Goal: Task Accomplishment & Management: Manage account settings

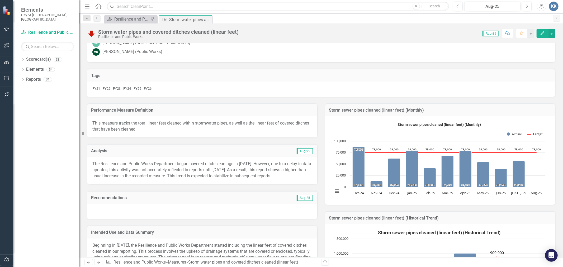
scroll to position [59, 0]
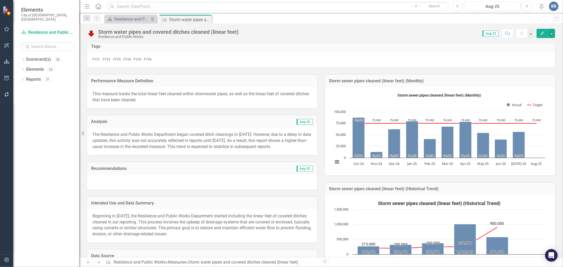
click at [288, 143] on p "The Resilience and Public Works Department began covered ditch cleanings in [DA…" at bounding box center [201, 141] width 219 height 18
click at [300, 138] on p "The Resilience and Public Works Department began covered ditch cleanings in [DA…" at bounding box center [201, 141] width 219 height 18
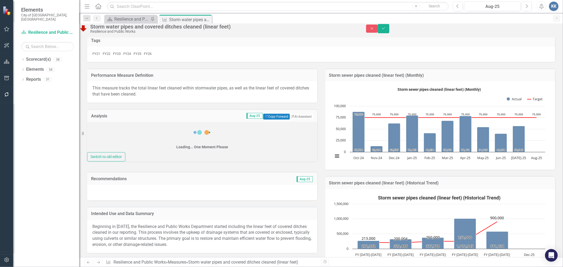
click at [301, 142] on div "Loading... One Moment Please" at bounding box center [202, 137] width 230 height 30
drag, startPoint x: 300, startPoint y: 138, endPoint x: 301, endPoint y: 142, distance: 4.2
click at [301, 142] on div "Loading... One Moment Please" at bounding box center [202, 137] width 230 height 30
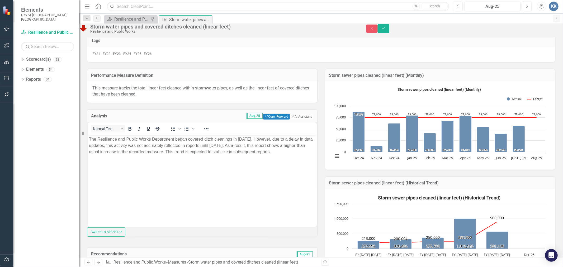
scroll to position [0, 0]
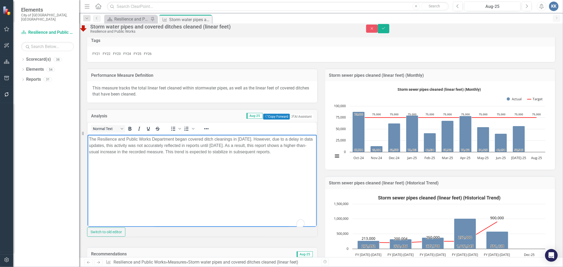
click at [89, 152] on p "The Resilience and Public Works Department began covered ditch cleanings in [DA…" at bounding box center [202, 145] width 226 height 19
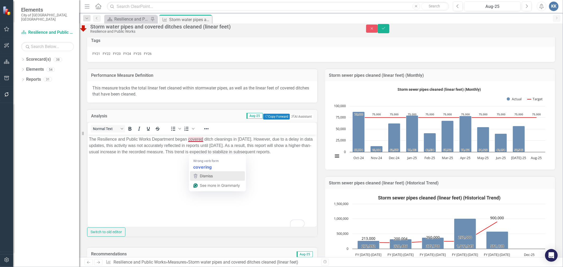
click at [205, 172] on div "Dismiss" at bounding box center [206, 176] width 14 height 8
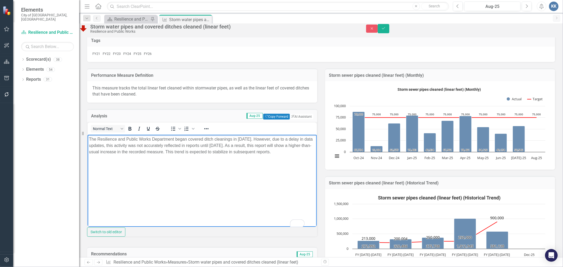
click at [169, 175] on body "The Resilience and Public Works Department began covered ditch cleanings in [DA…" at bounding box center [201, 174] width 229 height 79
click at [389, 32] on button "Save" at bounding box center [383, 28] width 12 height 9
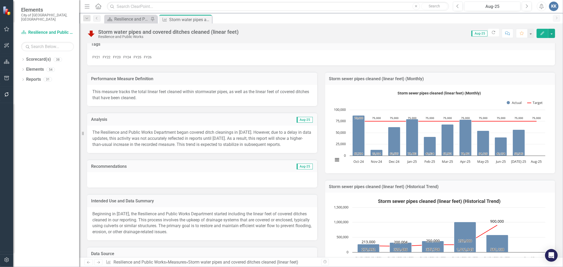
scroll to position [59, 0]
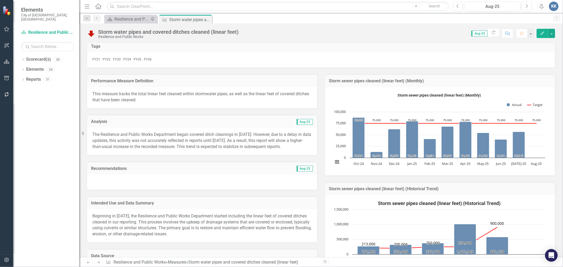
click at [179, 94] on p "This measure tracks the total linear feet cleaned within stormwater pipes, as w…" at bounding box center [201, 97] width 219 height 12
click at [132, 95] on p "This measure tracks the total linear feet cleaned within stormwater pipes, as w…" at bounding box center [201, 97] width 219 height 12
click at [223, 97] on p "This measure tracks the total linear feet cleaned within stormwater pipes, as w…" at bounding box center [201, 97] width 219 height 12
click at [125, 100] on p "This measure tracks the total linear feet cleaned within stormwater pipes, as w…" at bounding box center [201, 97] width 219 height 12
click at [125, 99] on p "This measure tracks the total linear feet cleaned within stormwater pipes, as w…" at bounding box center [201, 97] width 219 height 12
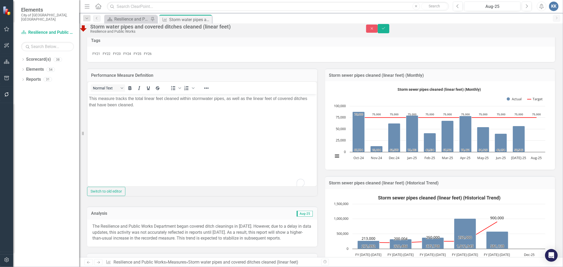
scroll to position [0, 0]
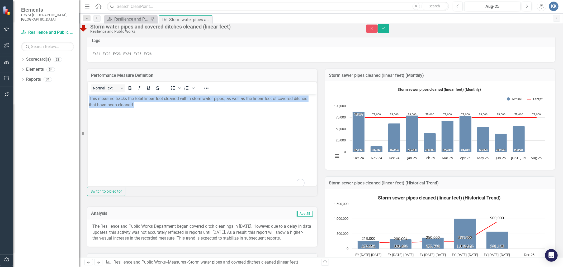
drag, startPoint x: 156, startPoint y: 103, endPoint x: 172, endPoint y: 202, distance: 99.9
click at [87, 95] on html "This measure tracks the total linear feet cleaned within stormwater pipes, as w…" at bounding box center [201, 133] width 229 height 79
copy p "This measure tracks the total linear feet cleaned within stormwater pipes, as w…"
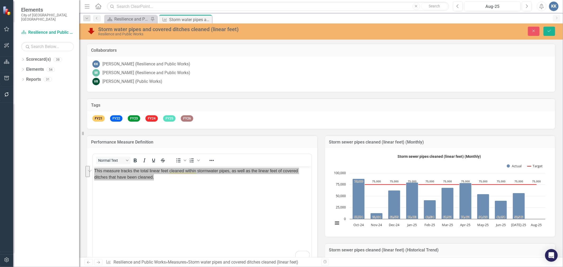
scroll to position [59, 0]
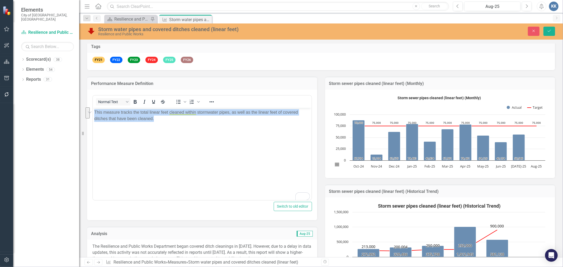
click at [167, 120] on p "This measure tracks the total linear feet cleaned within stormwater pipes, as w…" at bounding box center [202, 115] width 216 height 13
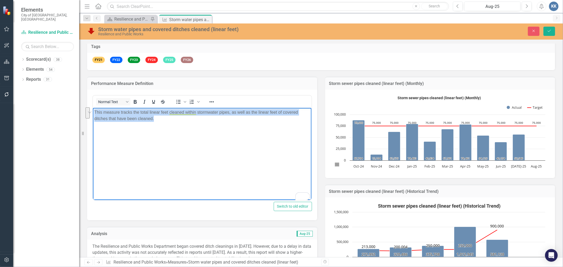
drag, startPoint x: 167, startPoint y: 119, endPoint x: 108, endPoint y: 116, distance: 59.2
click at [94, 112] on p "This measure tracks the total linear feet cleaned within stormwater pipes, as w…" at bounding box center [202, 115] width 216 height 13
paste body "To enrich screen reader interactions, please activate Accessibility in Grammarl…"
drag, startPoint x: 274, startPoint y: 111, endPoint x: 90, endPoint y: 105, distance: 183.9
click at [93, 108] on html "This metric measures the total linear feet of stormwater pipes and covered ditc…" at bounding box center [202, 147] width 218 height 79
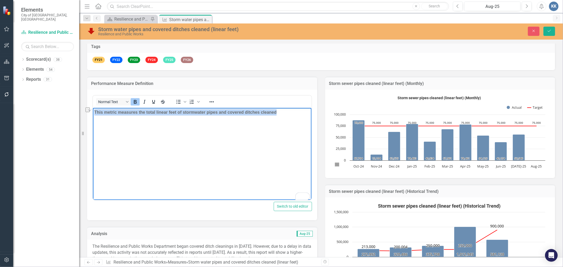
click at [137, 101] on icon "Bold" at bounding box center [135, 102] width 6 height 6
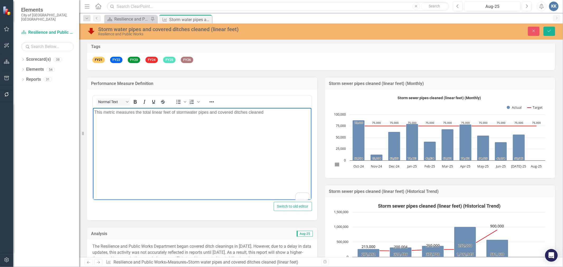
click at [264, 111] on p "This metric measures the total linear feet of stormwater pipes and covered ditc…" at bounding box center [202, 112] width 216 height 6
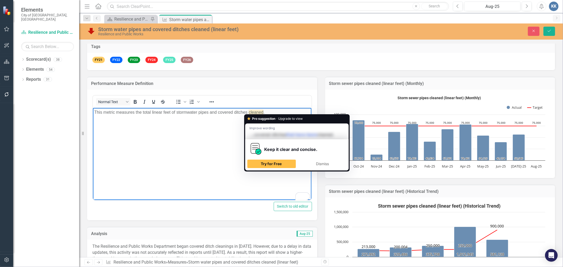
click at [204, 126] on body "This metric measures the total linear feet of stormwater pipes and covered ditc…" at bounding box center [202, 147] width 218 height 79
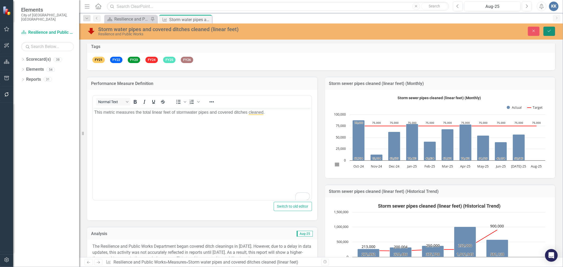
click at [549, 29] on icon "Save" at bounding box center [549, 31] width 5 height 4
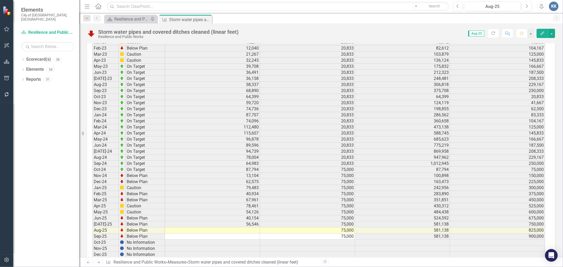
scroll to position [845, 0]
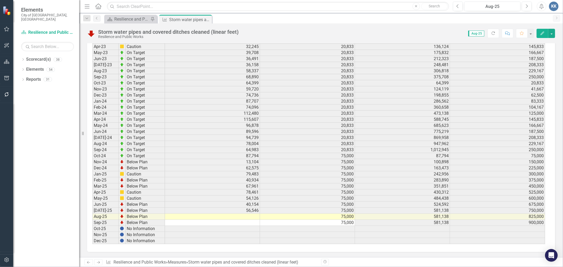
click at [57, 207] on div "Dropdown Scorecard(s) 38 City of [GEOGRAPHIC_DATA] Strategic Plan Dropdown City…" at bounding box center [46, 161] width 66 height 212
click at [124, 18] on div "Resilience and Public Works" at bounding box center [131, 19] width 35 height 7
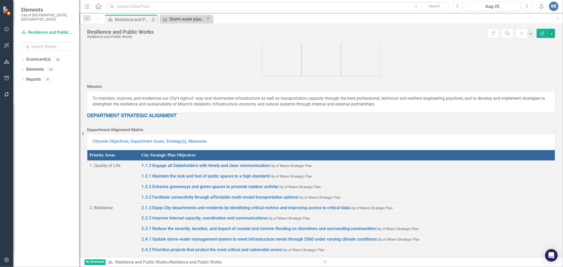
click at [175, 20] on div "Storm water pipes and covered ditches cleaned (linear feet)" at bounding box center [188, 19] width 36 height 7
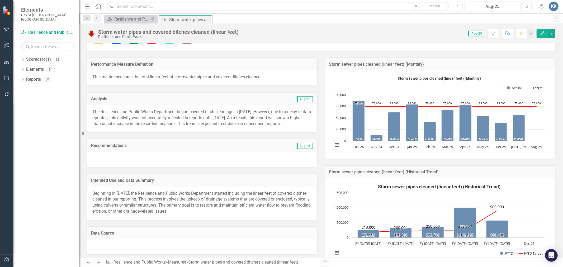
scroll to position [88, 0]
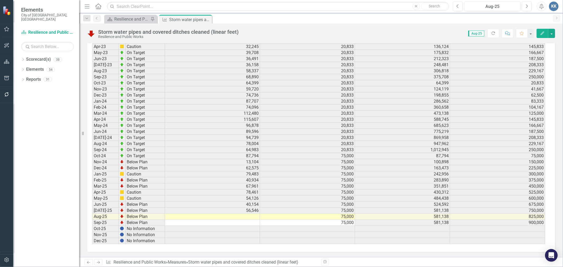
scroll to position [3, 3]
click at [35, 199] on div "Dropdown Scorecard(s) 38 City of [GEOGRAPHIC_DATA] Strategic Plan Dropdown City…" at bounding box center [46, 161] width 66 height 212
